Goal: Transaction & Acquisition: Obtain resource

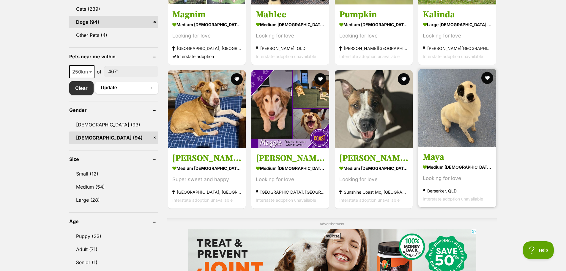
click at [457, 114] on img at bounding box center [457, 108] width 78 height 78
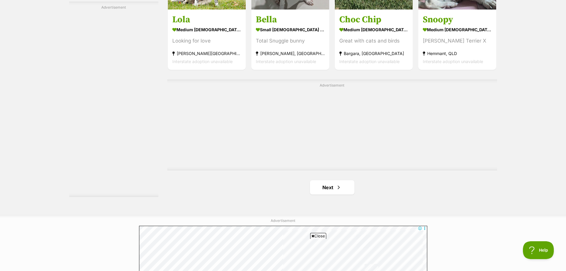
scroll to position [1010, 0]
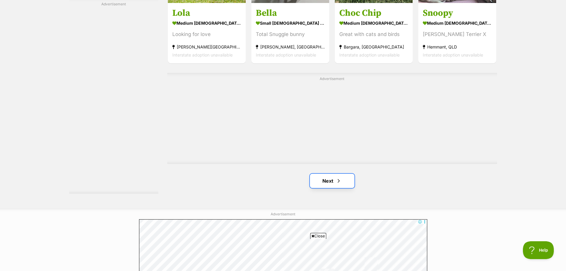
click at [335, 176] on link "Next" at bounding box center [332, 180] width 45 height 14
